Goal: Task Accomplishment & Management: Use online tool/utility

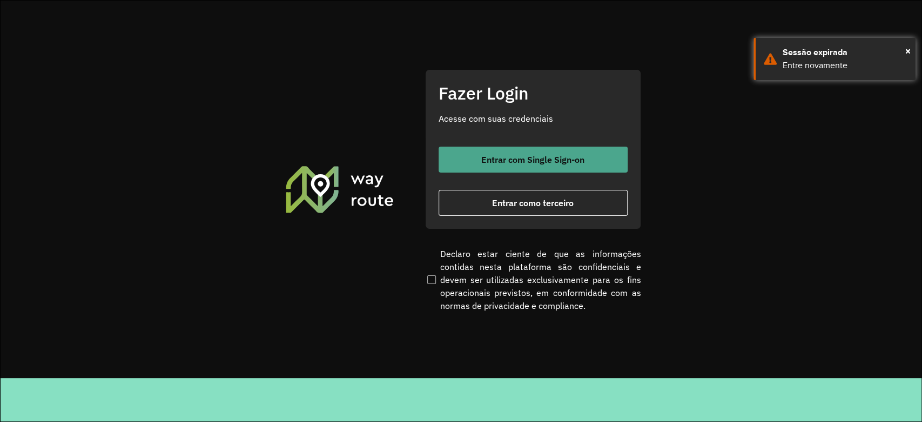
click at [451, 152] on button "Entrar com Single Sign-on" at bounding box center [533, 159] width 189 height 26
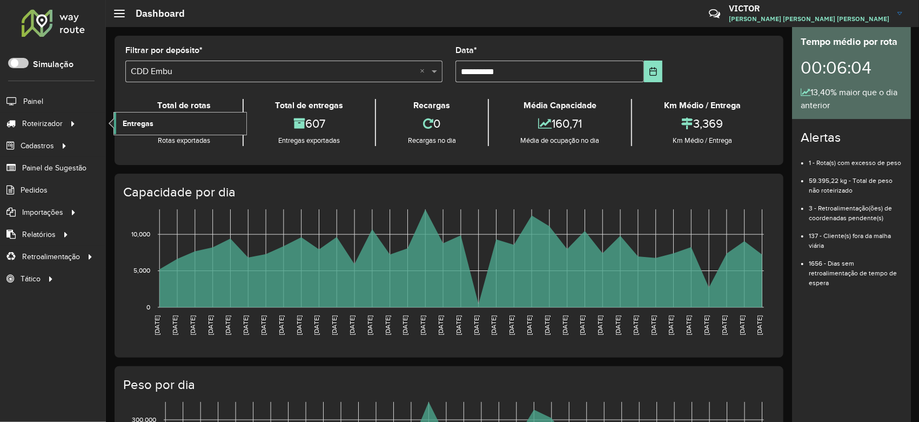
click at [152, 128] on span "Entregas" at bounding box center [138, 123] width 31 height 11
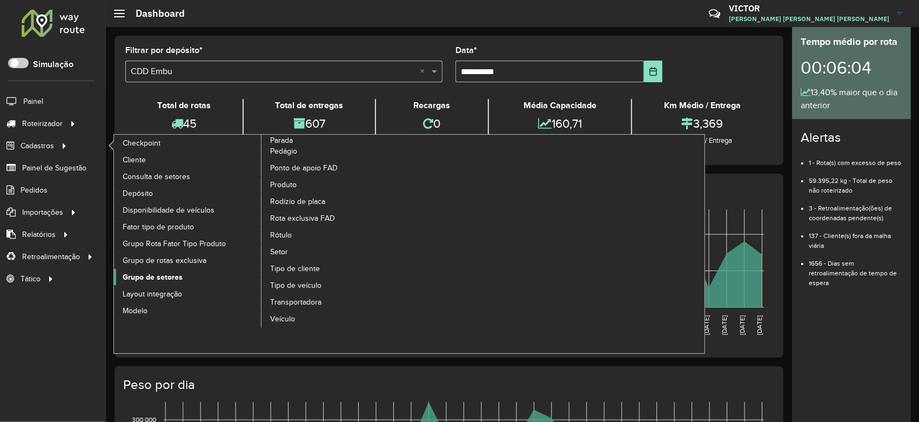
click at [169, 278] on span "Grupo de setores" at bounding box center [153, 276] width 60 height 11
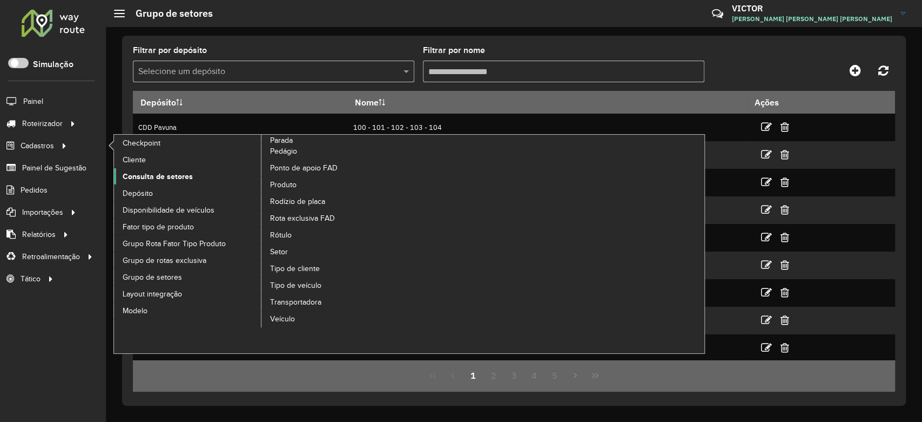
click at [156, 175] on span "Consulta de setores" at bounding box center [158, 176] width 70 height 11
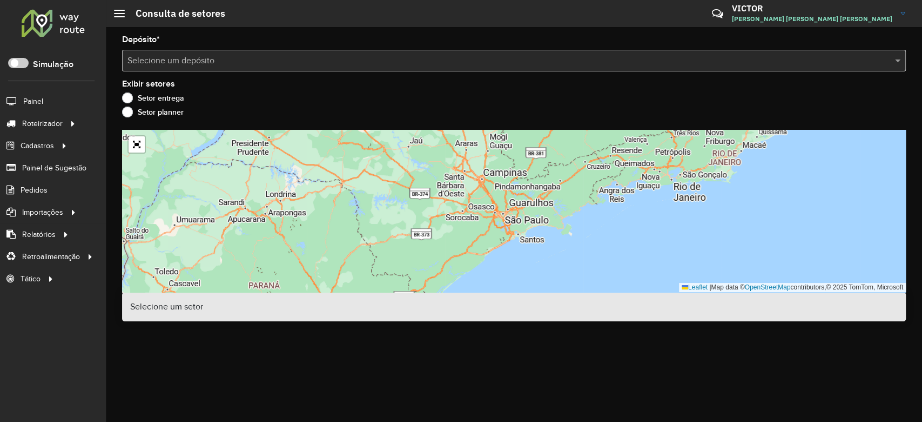
click at [182, 63] on input "text" at bounding box center [504, 61] width 752 height 13
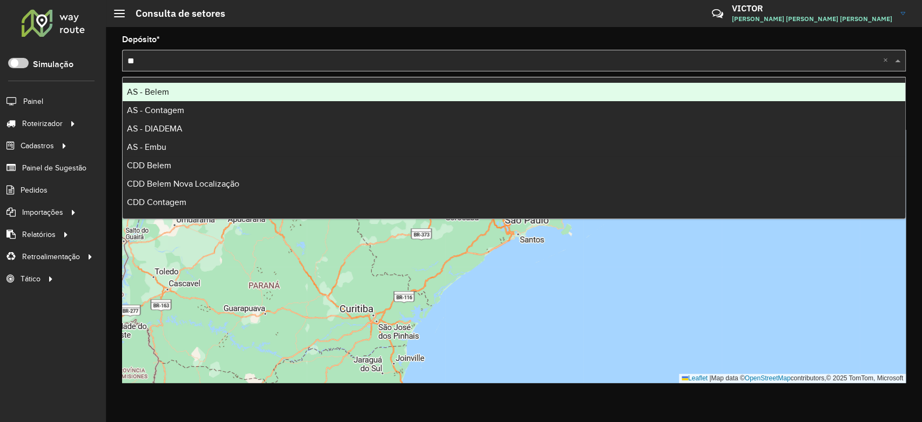
type input "***"
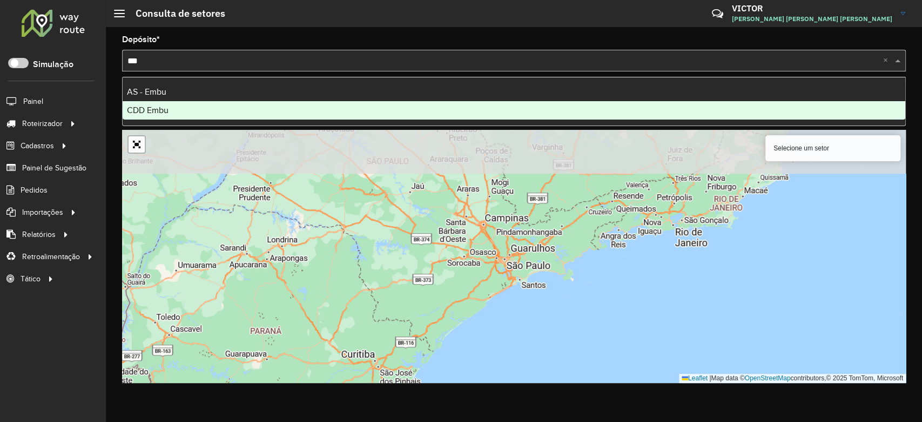
click at [211, 110] on div "CDD Embu" at bounding box center [514, 110] width 783 height 18
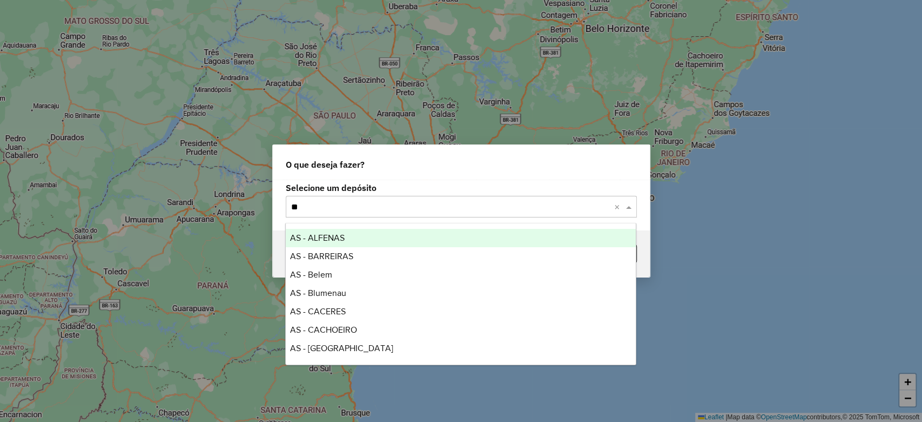
type input "***"
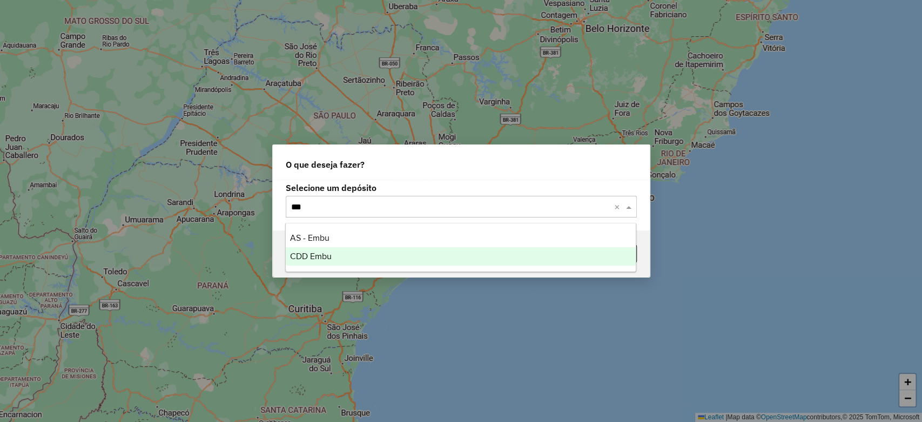
click at [295, 260] on span "CDD Embu" at bounding box center [311, 255] width 42 height 9
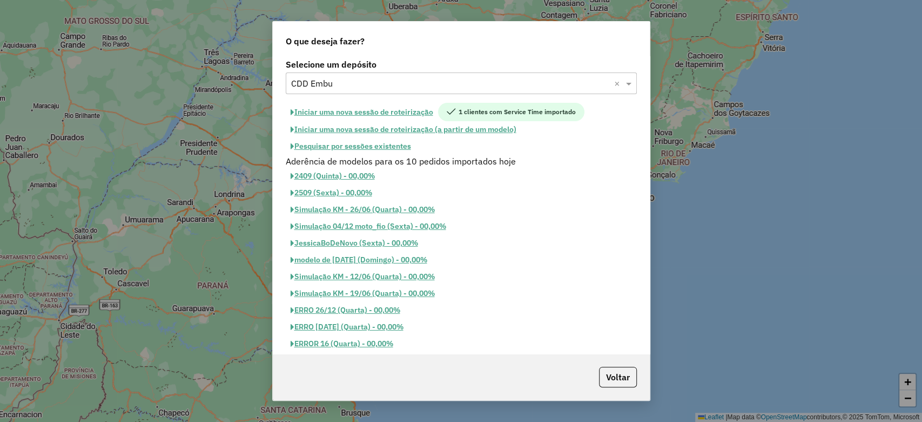
click at [358, 146] on button "Pesquisar por sessões existentes" at bounding box center [351, 146] width 130 height 17
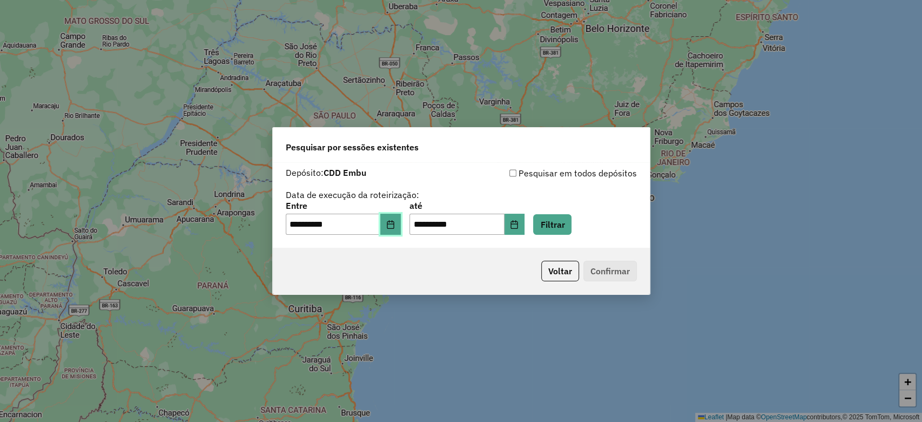
click at [394, 224] on icon "Choose Date" at bounding box center [390, 224] width 7 height 9
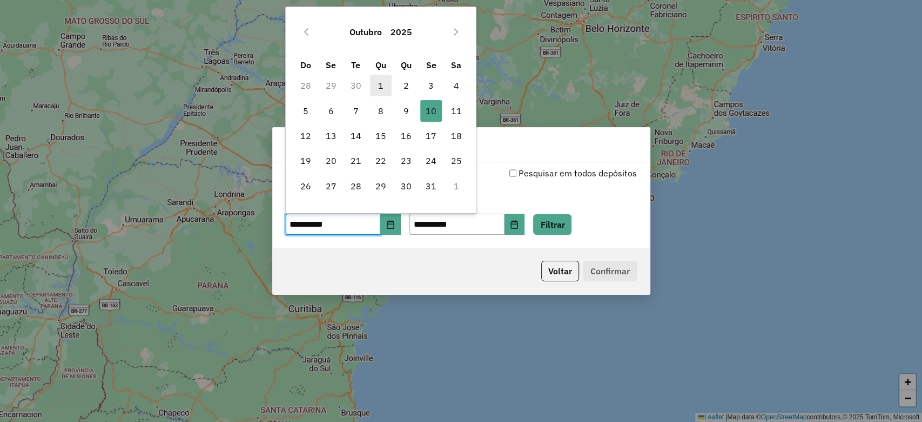
click at [383, 85] on span "1" at bounding box center [381, 86] width 22 height 22
type input "**********"
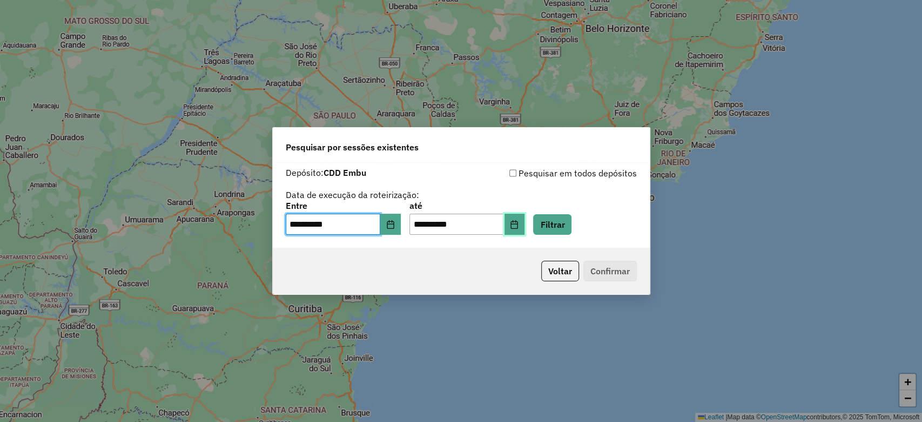
click at [525, 229] on button "Choose Date" at bounding box center [515, 224] width 21 height 22
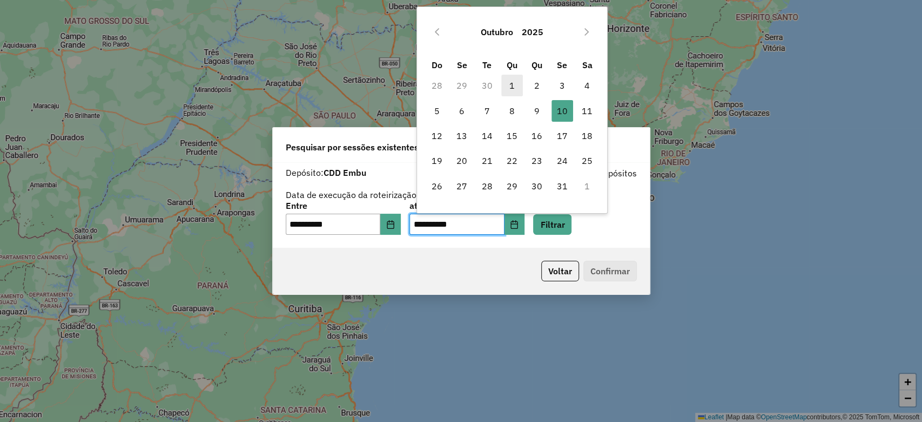
click at [506, 78] on span "1" at bounding box center [512, 86] width 22 height 22
type input "**********"
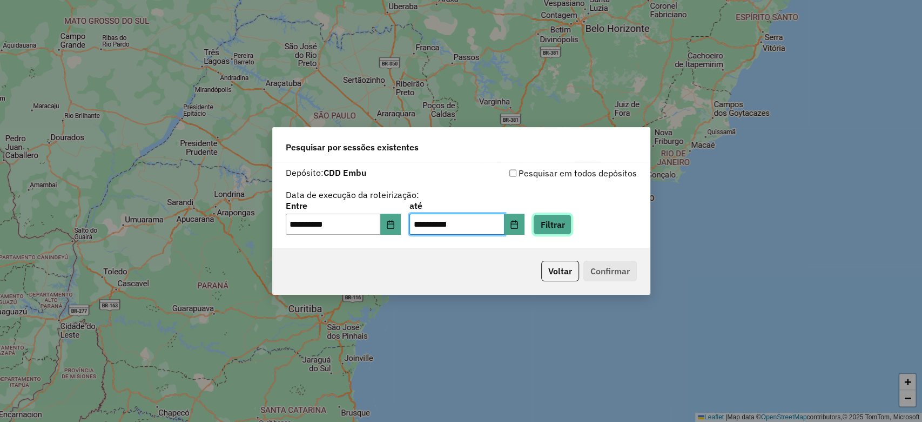
click at [566, 217] on button "Filtrar" at bounding box center [552, 224] width 38 height 21
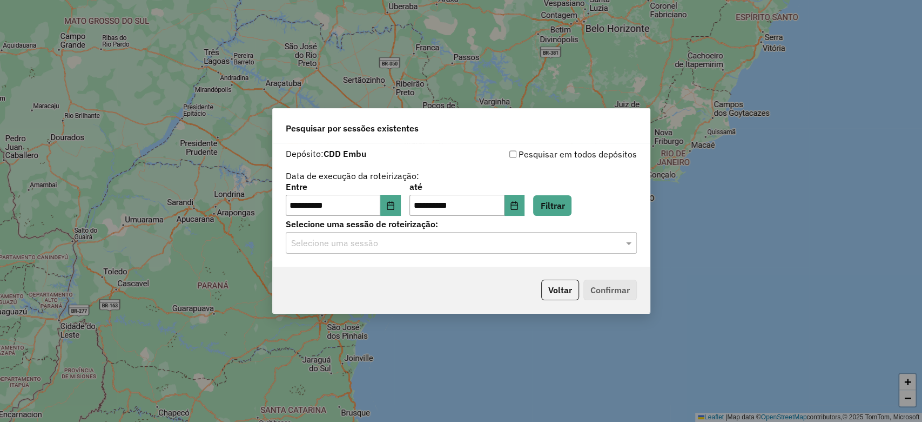
click at [335, 248] on input "text" at bounding box center [450, 243] width 319 height 13
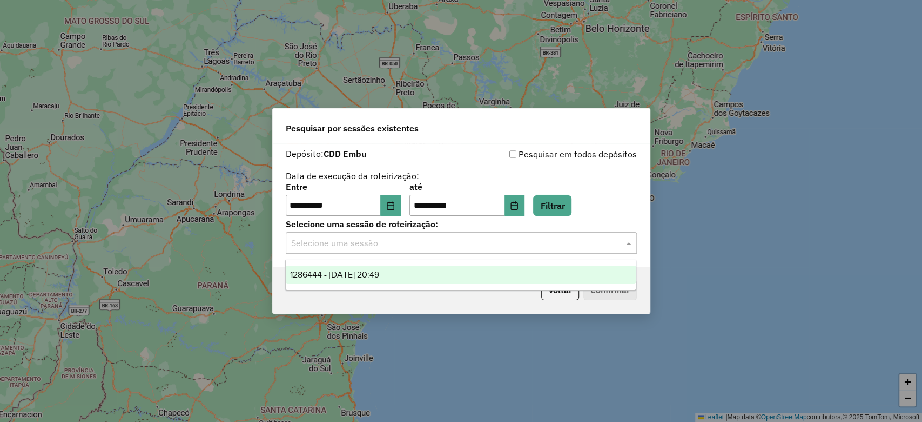
click at [350, 273] on span "1286444 - 01/10/2025 20:49" at bounding box center [334, 274] width 89 height 9
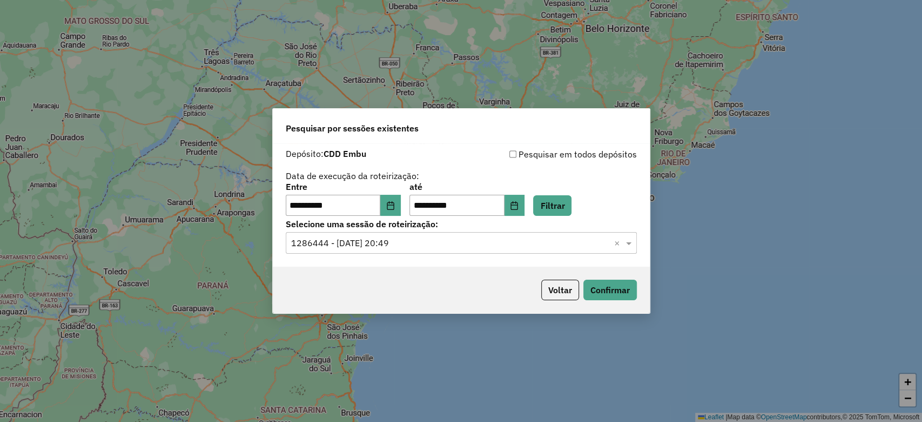
click at [579, 290] on p-footer "Voltar Confirmar" at bounding box center [587, 289] width 100 height 21
click at [582, 289] on p-footer "Voltar Confirmar" at bounding box center [587, 289] width 100 height 21
click at [591, 287] on button "Confirmar" at bounding box center [611, 289] width 54 height 21
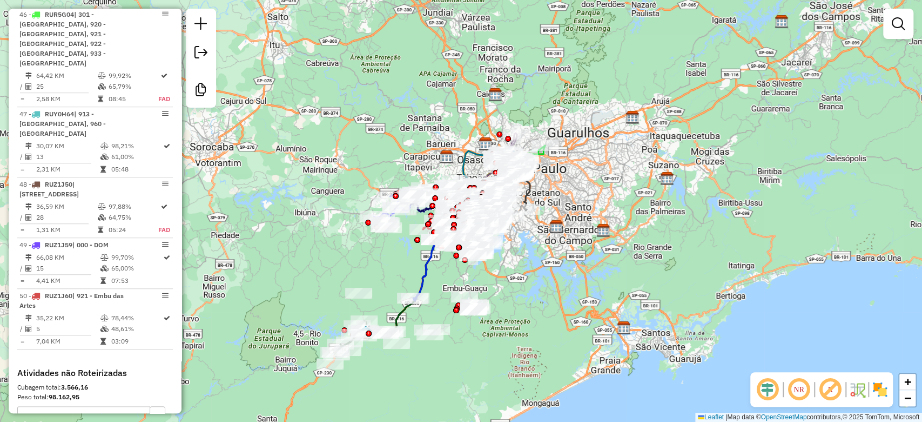
scroll to position [3249, 0]
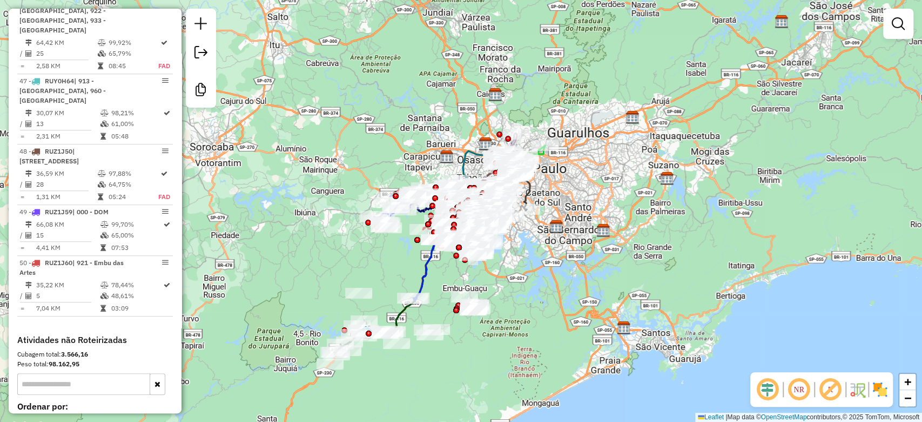
drag, startPoint x: 764, startPoint y: 390, endPoint x: 801, endPoint y: 389, distance: 37.8
click at [764, 390] on em at bounding box center [768, 389] width 26 height 26
drag, startPoint x: 840, startPoint y: 388, endPoint x: 875, endPoint y: 387, distance: 35.1
click at [840, 388] on em at bounding box center [831, 389] width 26 height 26
click at [882, 387] on img at bounding box center [880, 388] width 17 height 17
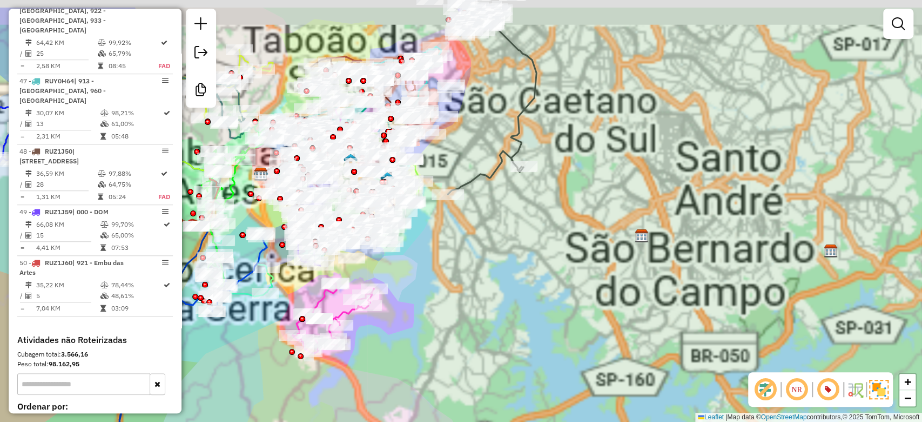
drag, startPoint x: 544, startPoint y: 251, endPoint x: 554, endPoint y: 288, distance: 38.7
click at [554, 288] on div "Janela de atendimento Grade de atendimento Capacidade Transportadoras Veículos …" at bounding box center [461, 211] width 922 height 422
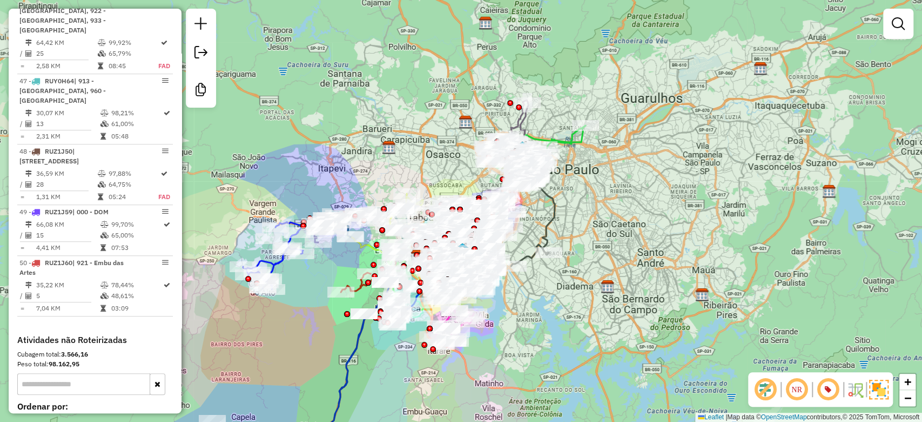
drag, startPoint x: 527, startPoint y: 284, endPoint x: 536, endPoint y: 308, distance: 25.6
click at [536, 308] on div "Janela de atendimento Grade de atendimento Capacidade Transportadoras Veículos …" at bounding box center [461, 211] width 922 height 422
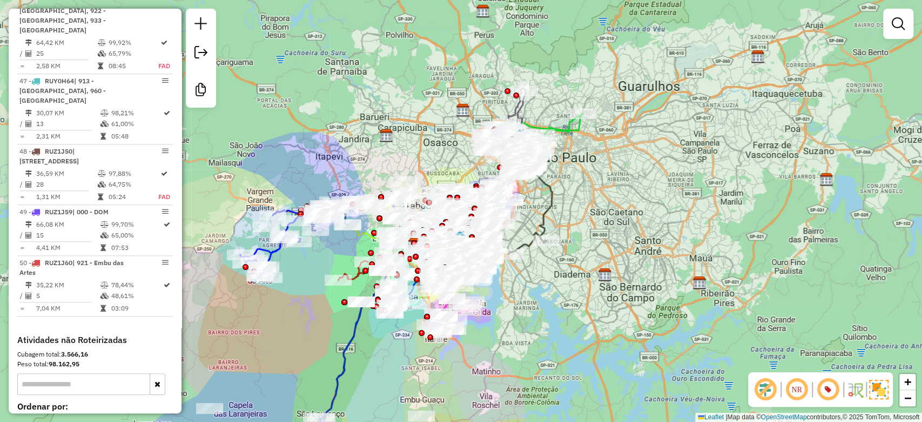
click at [555, 309] on div "Janela de atendimento Grade de atendimento Capacidade Transportadoras Veículos …" at bounding box center [461, 211] width 922 height 422
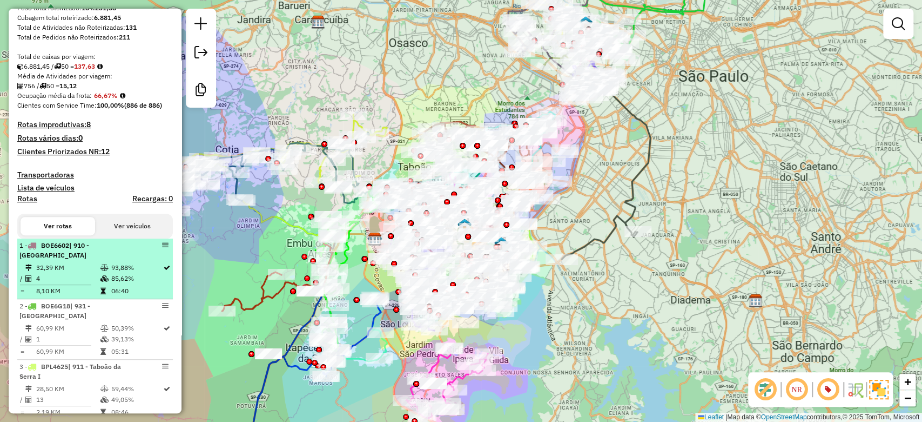
scroll to position [7, 0]
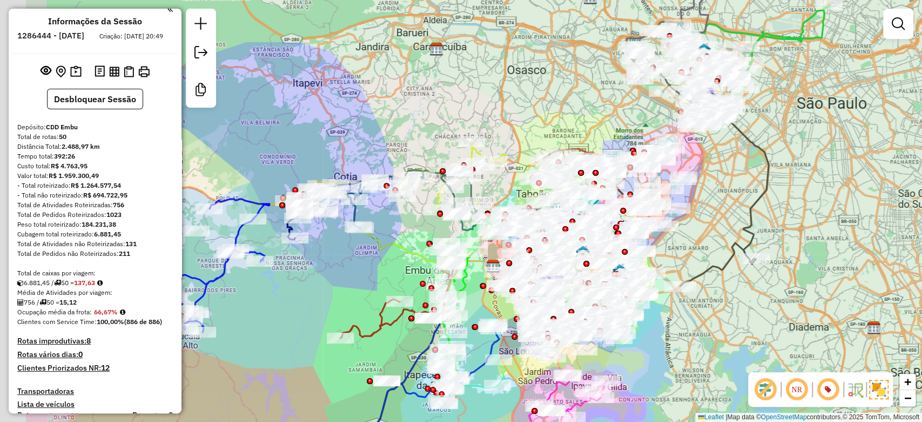
drag, startPoint x: 356, startPoint y: 86, endPoint x: 478, endPoint y: 112, distance: 125.0
click at [478, 112] on div "Janela de atendimento Grade de atendimento Capacidade Transportadoras Veículos …" at bounding box center [461, 211] width 922 height 422
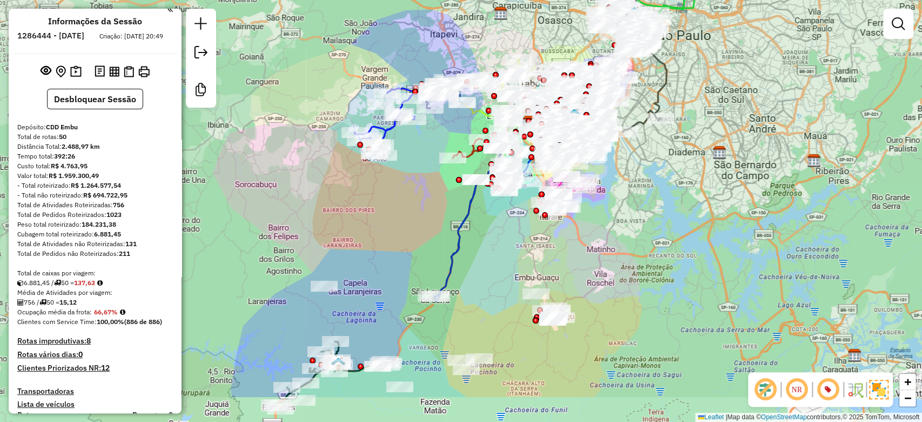
drag, startPoint x: 359, startPoint y: 132, endPoint x: 400, endPoint y: 65, distance: 78.9
click at [400, 65] on div "Janela de atendimento Grade de atendimento Capacidade Transportadoras Veículos …" at bounding box center [461, 211] width 922 height 422
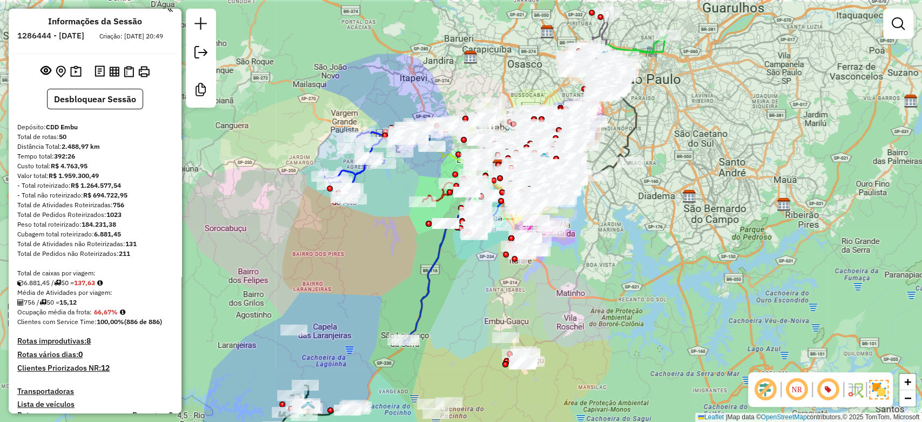
drag, startPoint x: 396, startPoint y: 214, endPoint x: 373, endPoint y: 243, distance: 37.0
click at [373, 243] on div "Janela de atendimento Grade de atendimento Capacidade Transportadoras Veículos …" at bounding box center [461, 211] width 922 height 422
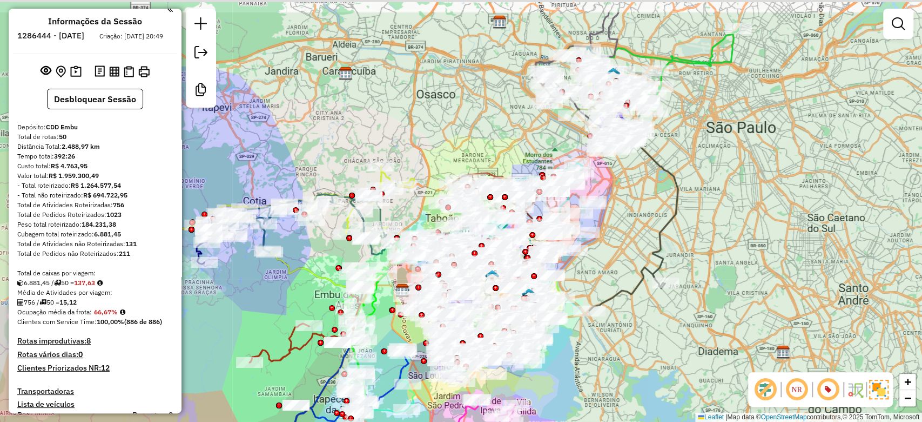
drag, startPoint x: 471, startPoint y: 76, endPoint x: 432, endPoint y: 150, distance: 84.4
click at [432, 150] on div "Janela de atendimento Grade de atendimento Capacidade Transportadoras Veículos …" at bounding box center [461, 211] width 922 height 422
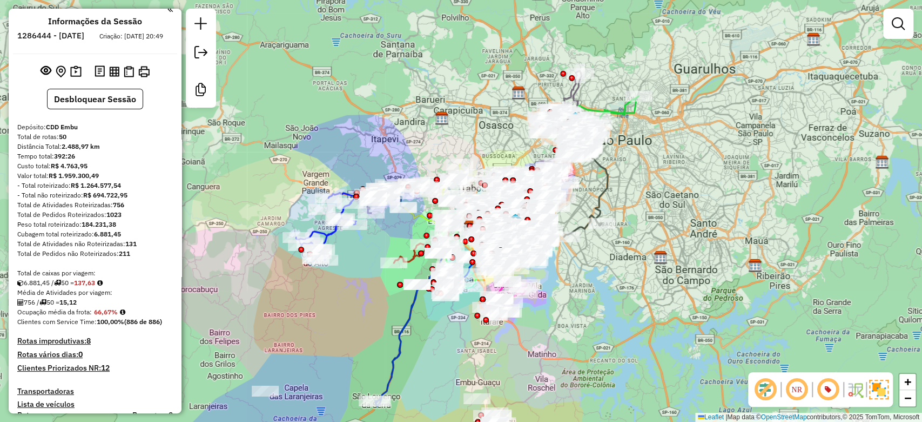
drag, startPoint x: 385, startPoint y: 138, endPoint x: 441, endPoint y: 128, distance: 57.1
click at [441, 128] on div "Janela de atendimento Grade de atendimento Capacidade Transportadoras Veículos …" at bounding box center [461, 211] width 922 height 422
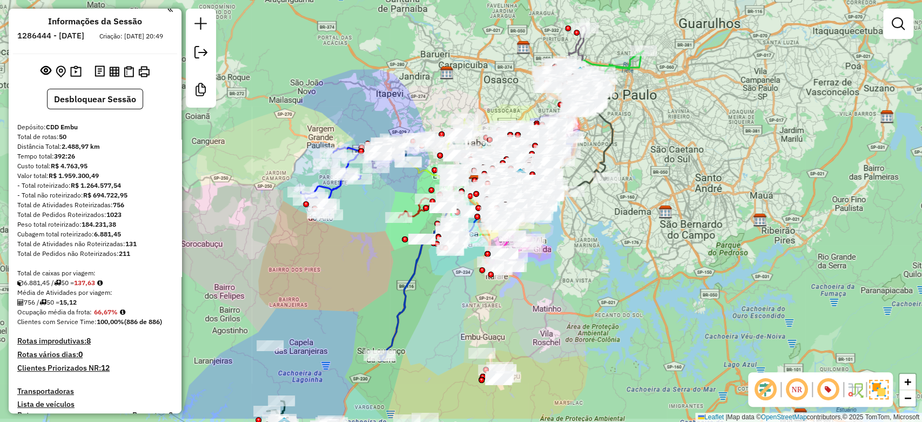
drag, startPoint x: 340, startPoint y: 123, endPoint x: 353, endPoint y: 58, distance: 66.7
click at [353, 58] on div "Janela de atendimento Grade de atendimento Capacidade Transportadoras Veículos …" at bounding box center [461, 211] width 922 height 422
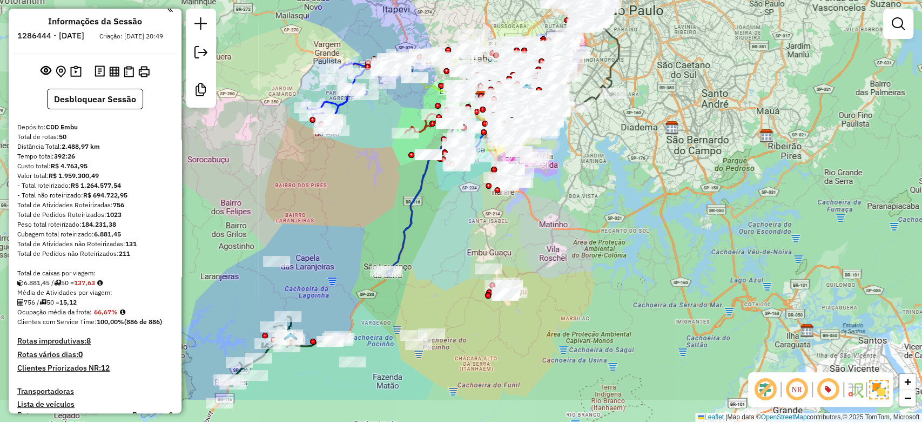
drag, startPoint x: 405, startPoint y: 260, endPoint x: 404, endPoint y: 196, distance: 64.3
click at [404, 196] on div "Janela de atendimento Grade de atendimento Capacidade Transportadoras Veículos …" at bounding box center [461, 211] width 922 height 422
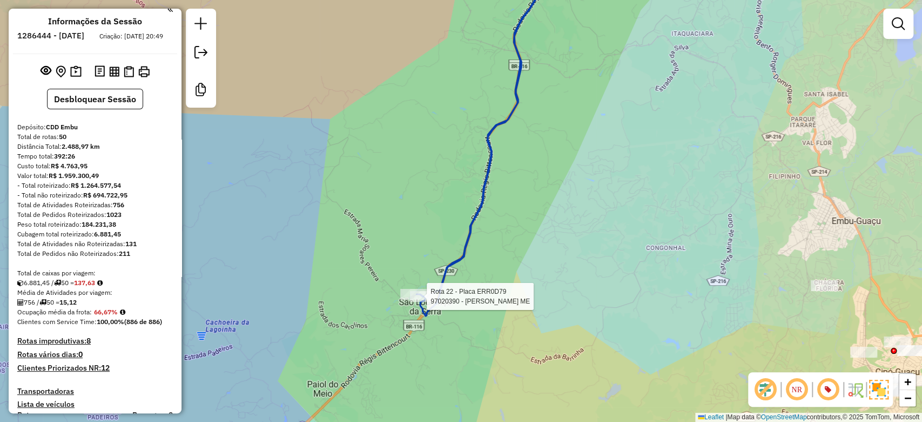
select select "**********"
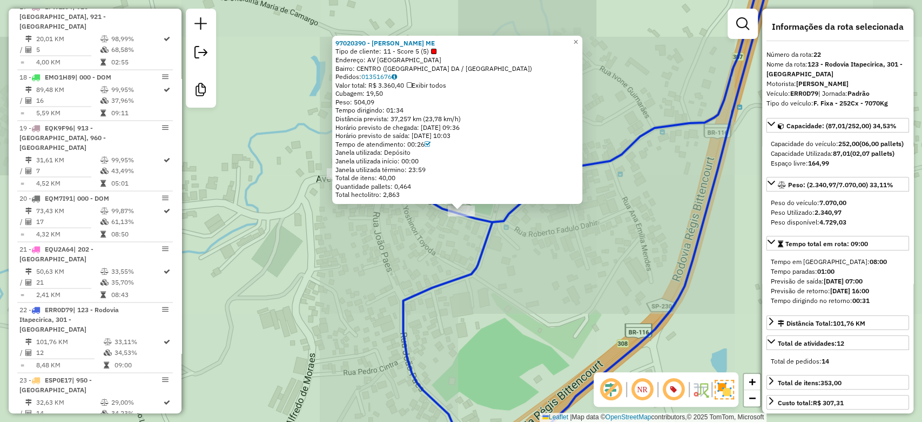
scroll to position [1693, 0]
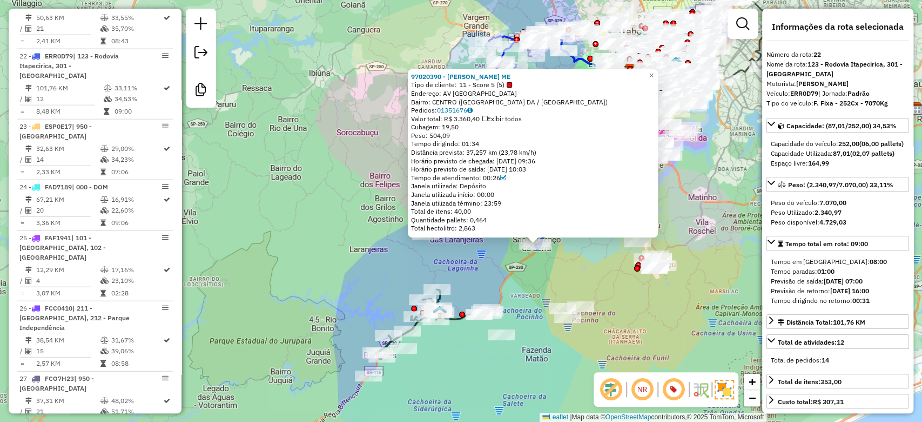
click at [535, 283] on div "97020390 - [PERSON_NAME] ME Tipo de cliente: 11 - Score 5 (5) Endereço: AV [GEO…" at bounding box center [461, 211] width 922 height 422
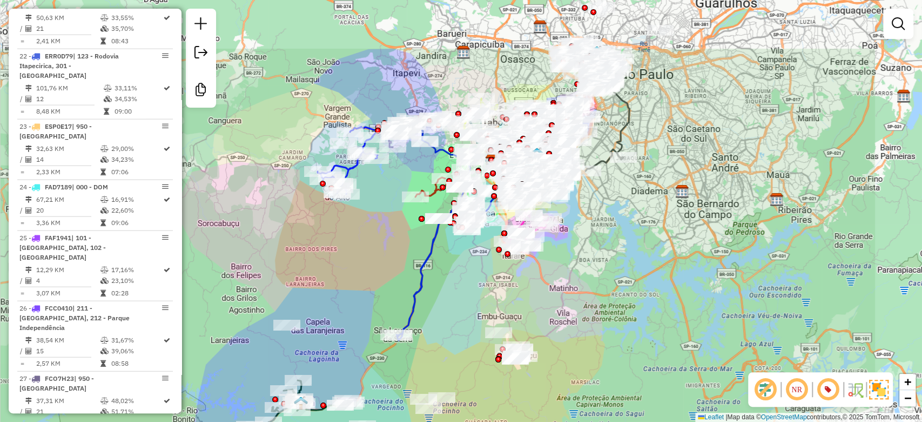
drag, startPoint x: 573, startPoint y: 176, endPoint x: 436, endPoint y: 266, distance: 164.4
click at [436, 266] on div "Janela de atendimento Grade de atendimento Capacidade Transportadoras Veículos …" at bounding box center [461, 211] width 922 height 422
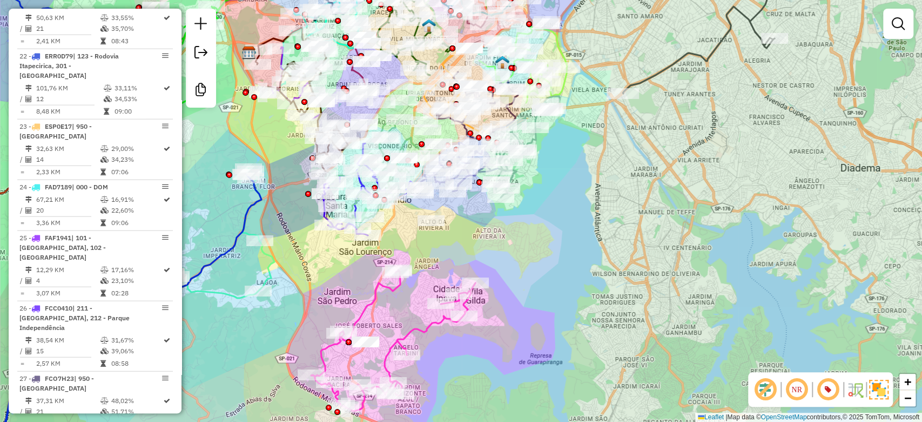
click at [439, 239] on div "Janela de atendimento Grade de atendimento Capacidade Transportadoras Veículos …" at bounding box center [461, 211] width 922 height 422
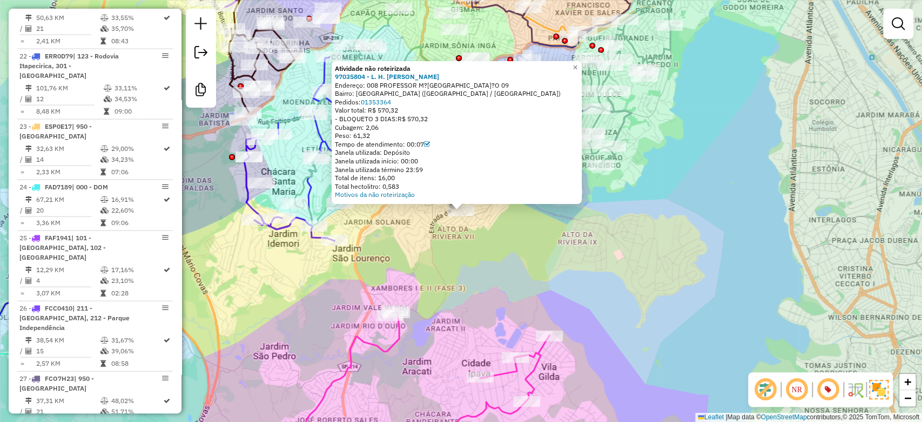
click at [407, 255] on div "Atividade não roteirizada 97035804 - L. H. [PERSON_NAME]: 008 PROFESSOR M?[GEOG…" at bounding box center [461, 211] width 922 height 422
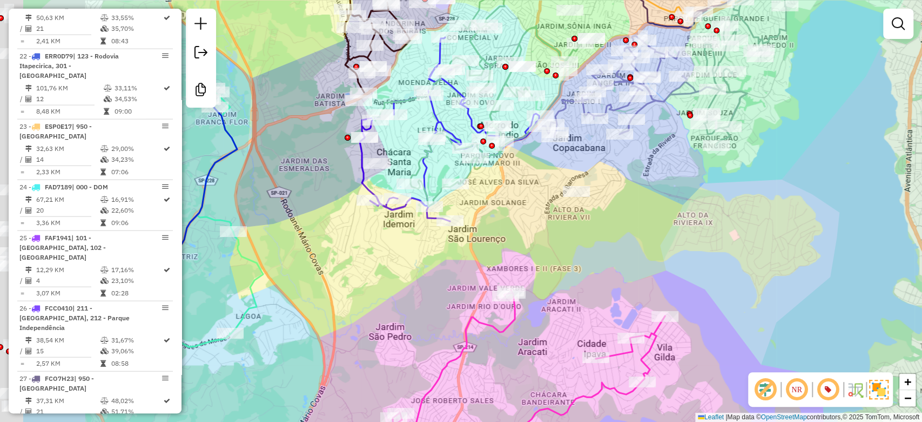
drag, startPoint x: 407, startPoint y: 255, endPoint x: 523, endPoint y: 235, distance: 117.3
click at [523, 235] on div "Janela de atendimento Grade de atendimento Capacidade Transportadoras Veículos …" at bounding box center [461, 211] width 922 height 422
